Goal: Find specific page/section: Find specific page/section

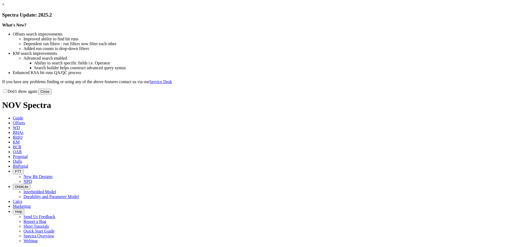
click at [52, 94] on button "Close" at bounding box center [44, 92] width 13 height 6
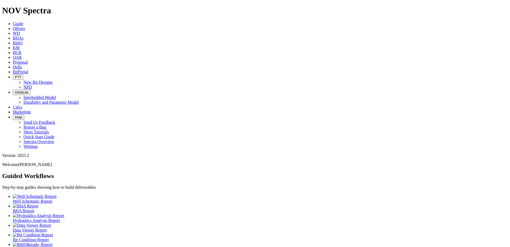
click at [22, 65] on span "Dulls" at bounding box center [17, 67] width 9 height 5
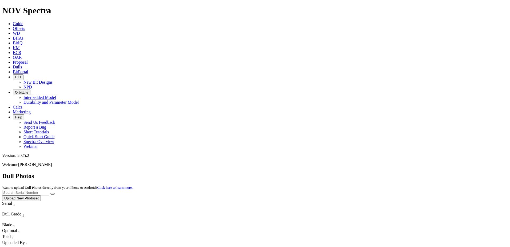
click at [49, 190] on input "text" at bounding box center [25, 193] width 47 height 6
paste input "A321438"
click at [53, 194] on icon "submit" at bounding box center [53, 194] width 0 height 0
click at [49, 190] on input "A321438" at bounding box center [25, 193] width 47 height 6
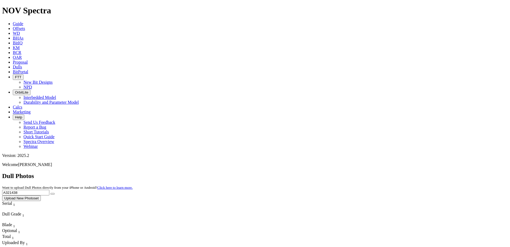
click at [49, 190] on input "A321438" at bounding box center [25, 193] width 47 height 6
paste input "17107"
click at [53, 194] on icon "submit" at bounding box center [53, 194] width 0 height 0
click at [49, 190] on input "A317107" at bounding box center [25, 193] width 47 height 6
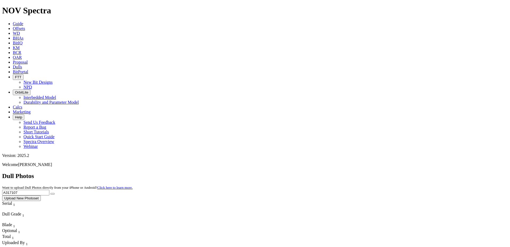
paste input "21438"
click at [53, 194] on icon "submit" at bounding box center [53, 194] width 0 height 0
click at [49, 190] on input "A321438" at bounding box center [25, 193] width 47 height 6
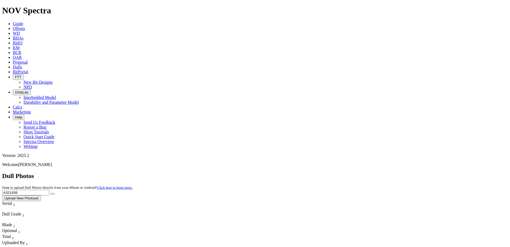
paste input "40"
click at [53, 194] on icon "submit" at bounding box center [53, 194] width 0 height 0
click at [49, 190] on input "A321440" at bounding box center [25, 193] width 47 height 6
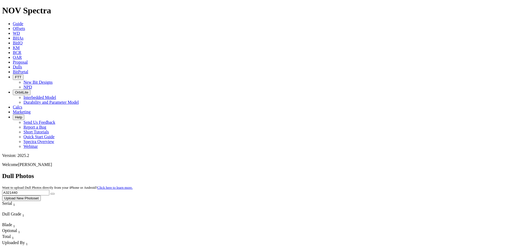
paste input "14303"
type input "A314303"
click at [53, 194] on icon "submit" at bounding box center [53, 194] width 0 height 0
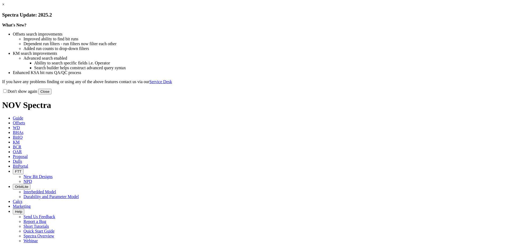
click at [52, 94] on button "Close" at bounding box center [44, 92] width 13 height 6
click at [5, 7] on link "×" at bounding box center [3, 4] width 2 height 5
click at [52, 94] on button "Close" at bounding box center [44, 92] width 13 height 6
